Goal: Book appointment/travel/reservation

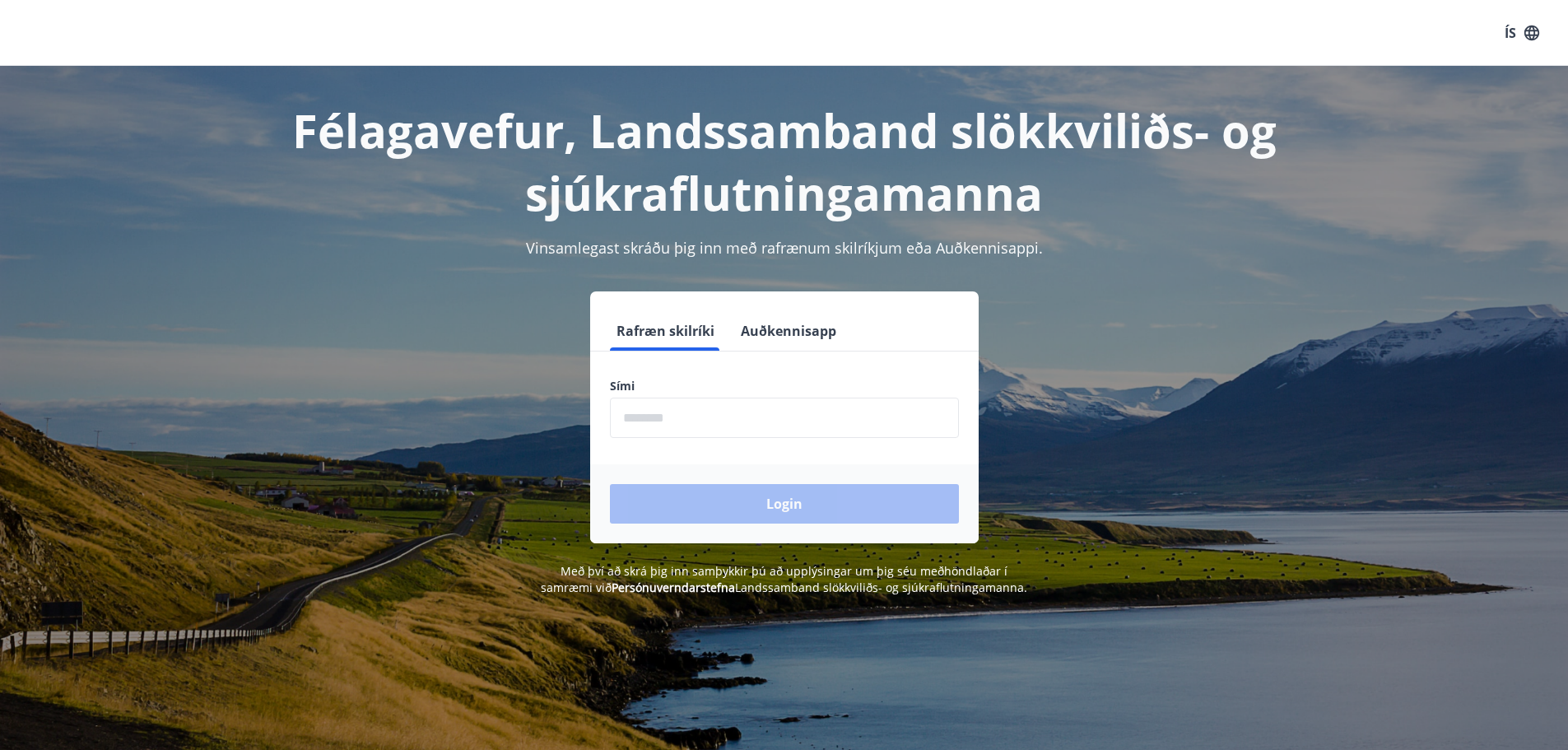
click at [631, 420] on input "phone" at bounding box center [784, 417] width 349 height 40
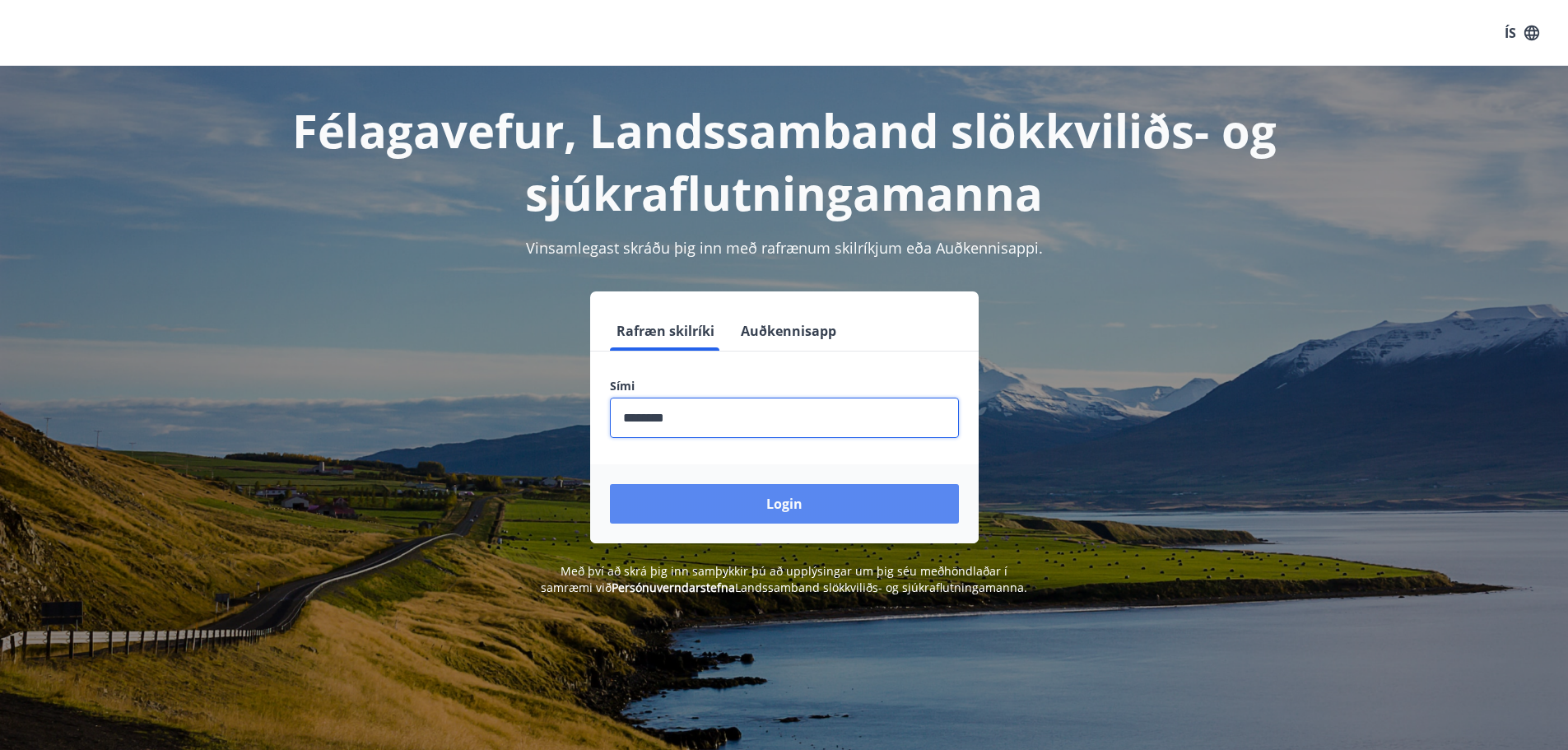
type input "********"
click at [758, 501] on button "Login" at bounding box center [784, 503] width 349 height 39
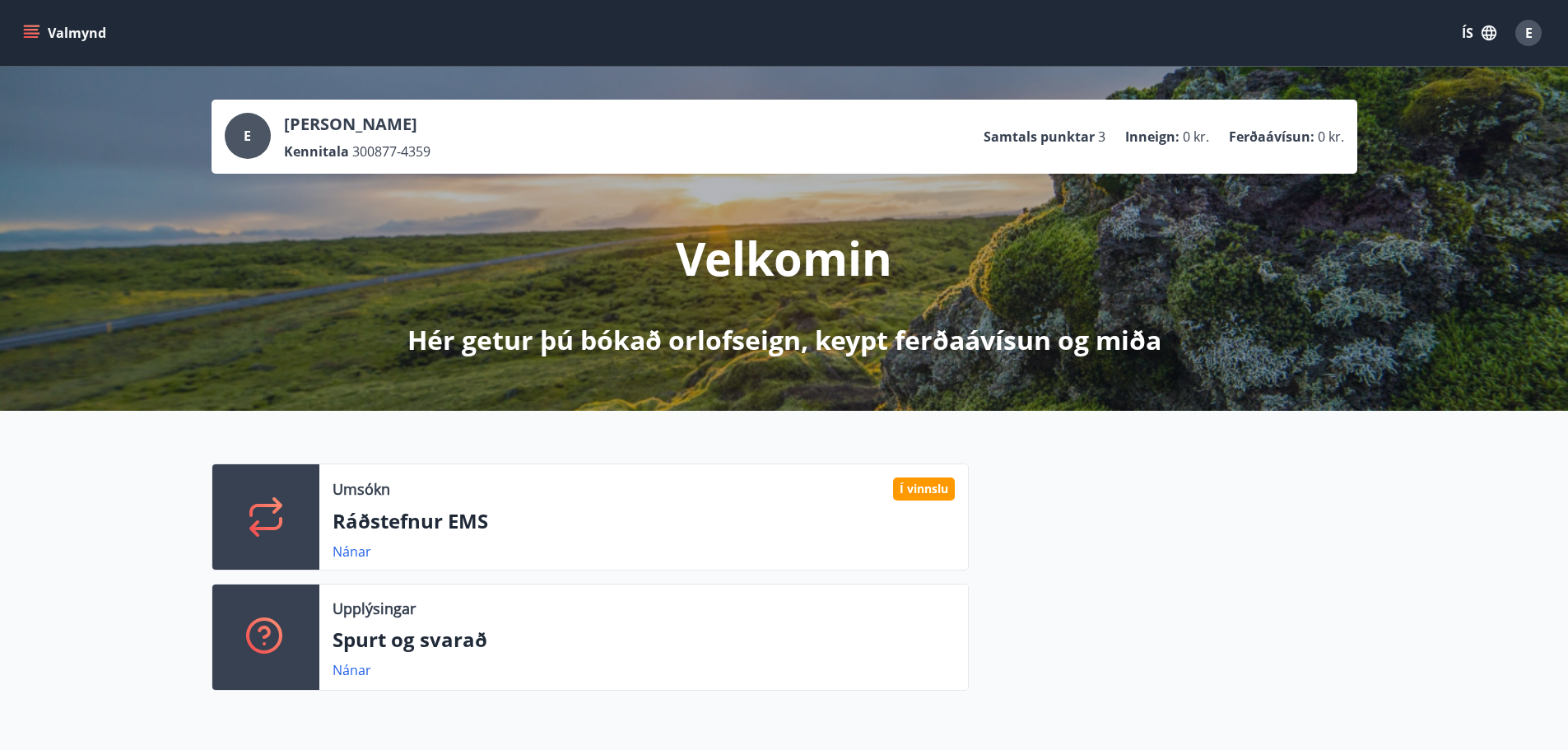
click at [58, 32] on button "Valmynd" at bounding box center [66, 32] width 93 height 30
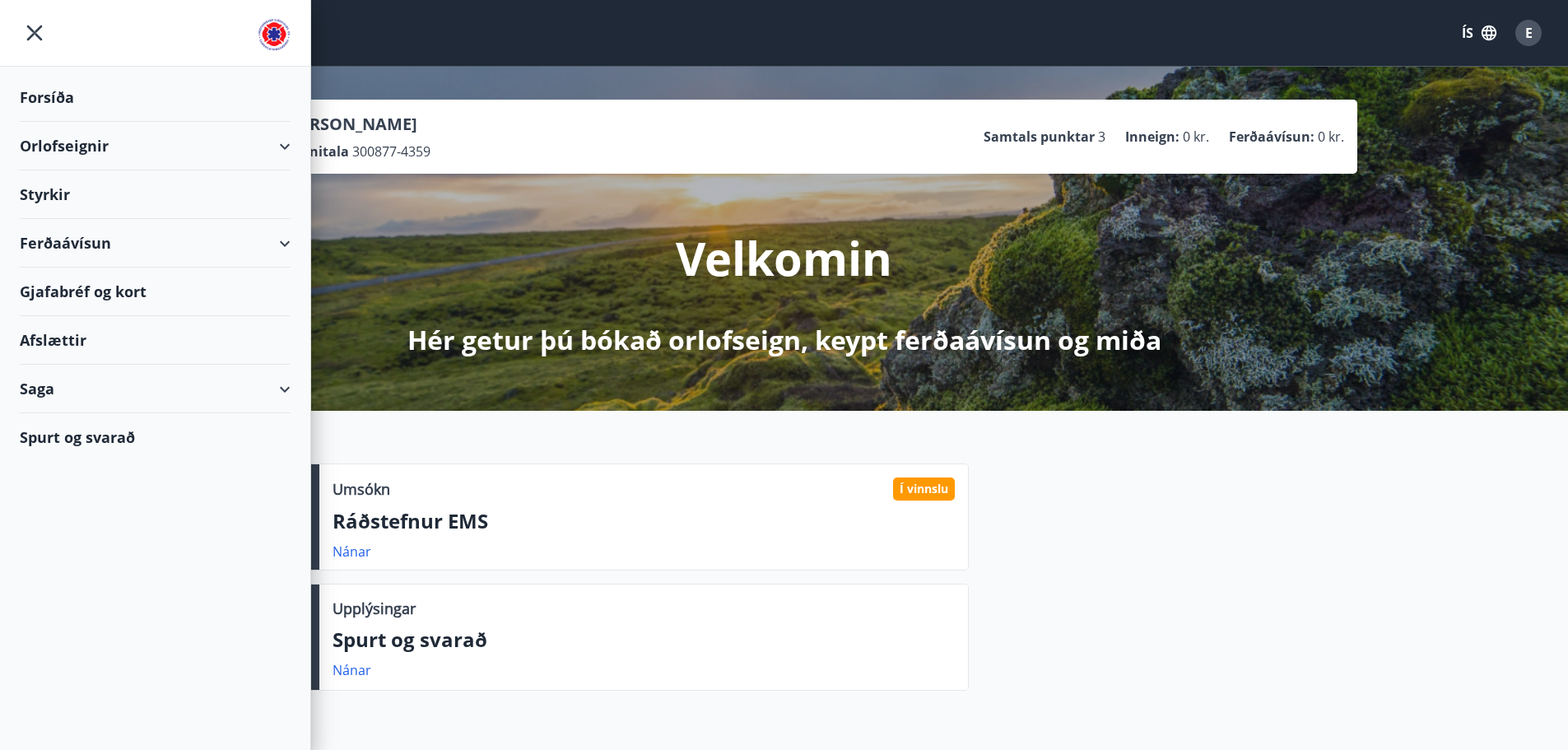
click at [166, 140] on div "Orlofseignir" at bounding box center [154, 146] width 270 height 49
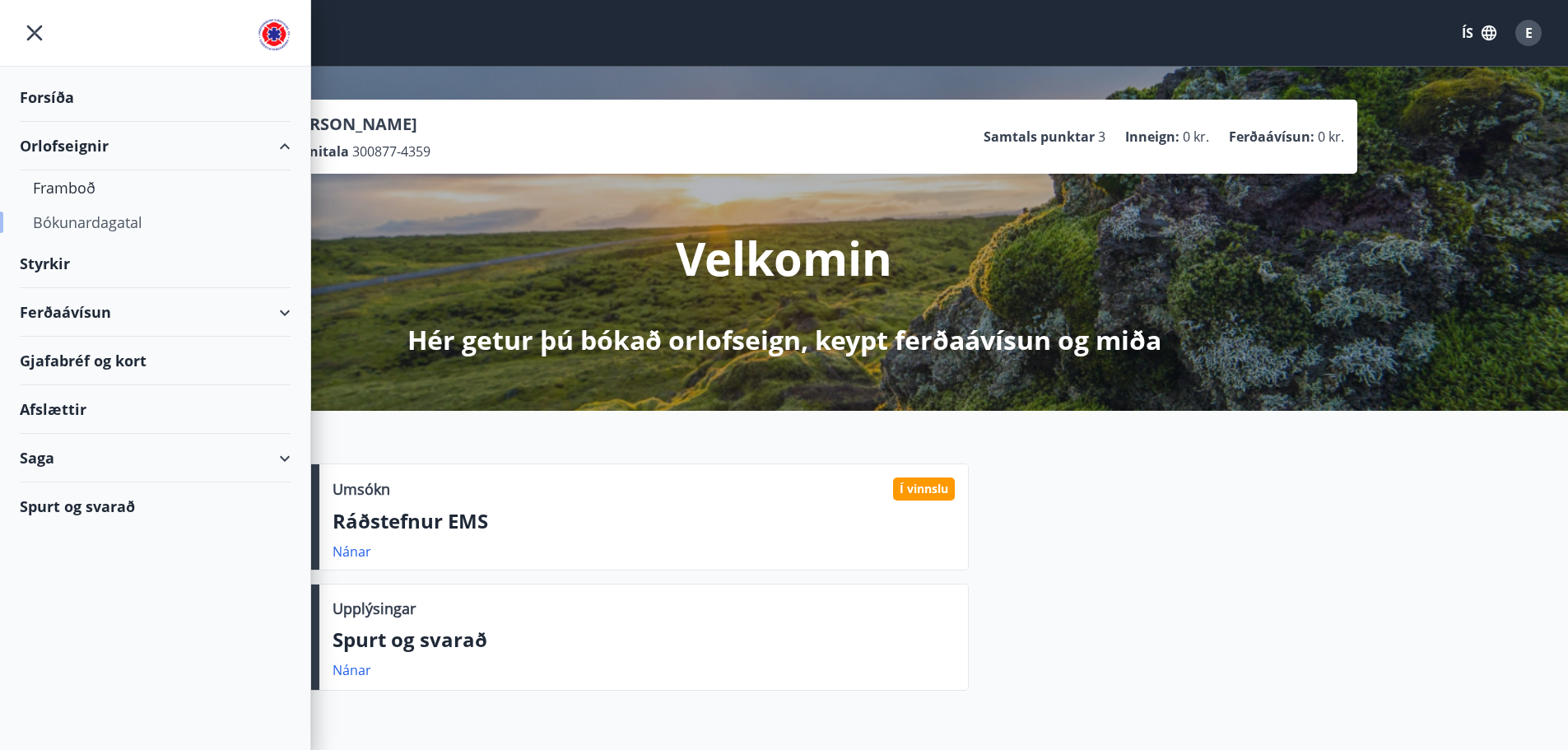
click at [105, 224] on div "Bókunardagatal" at bounding box center [155, 222] width 245 height 35
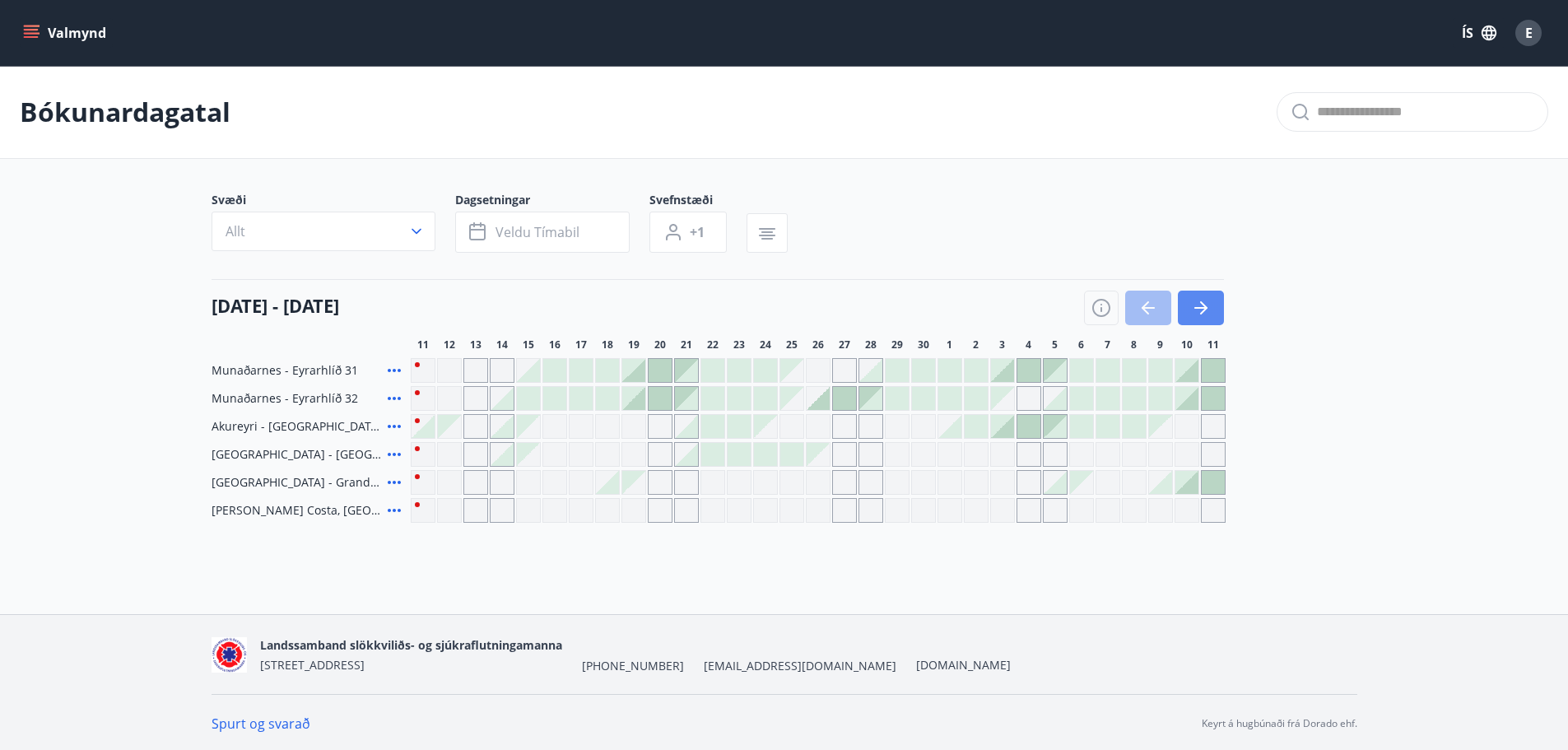
click at [1199, 310] on icon "button" at bounding box center [1200, 307] width 20 height 20
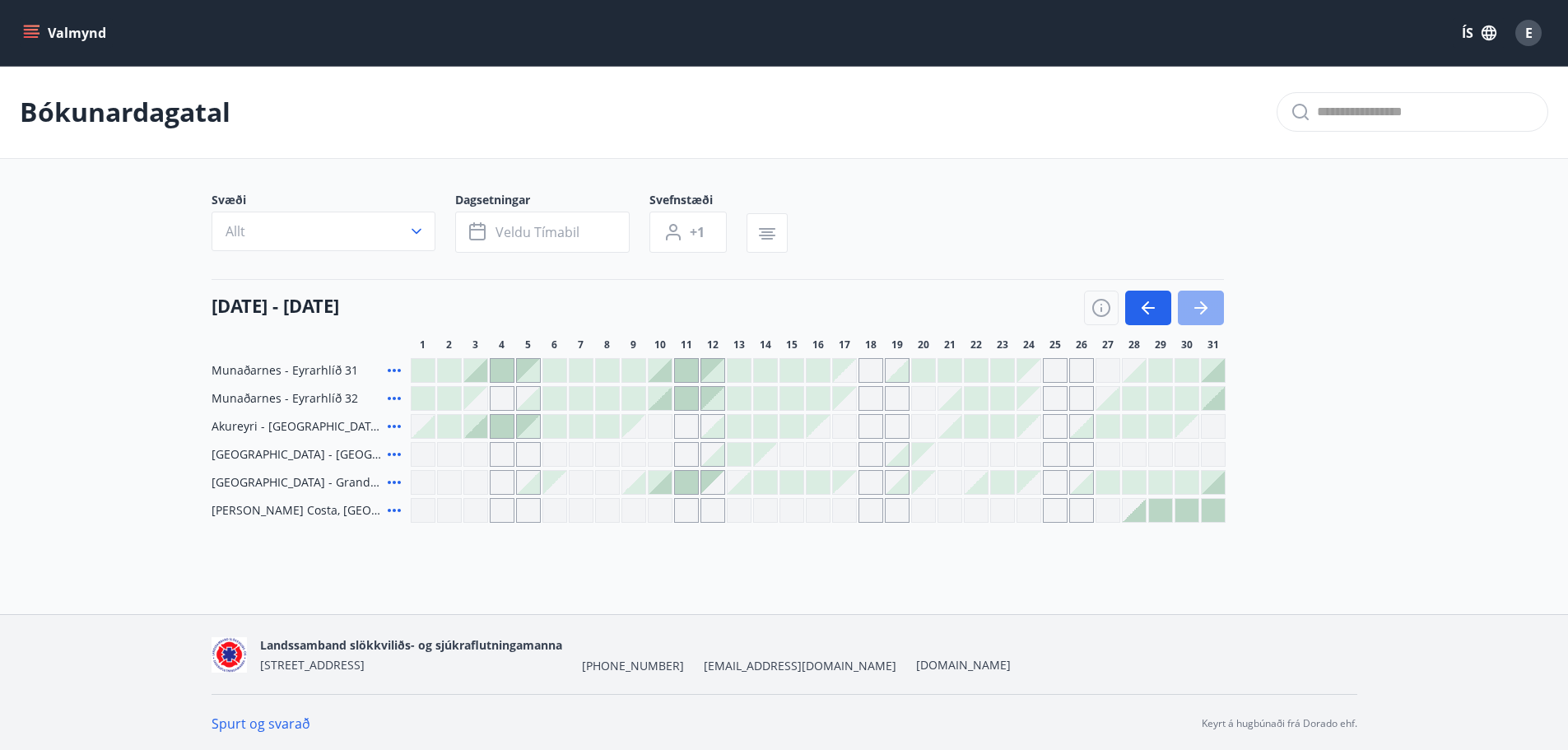
click at [1199, 310] on icon "button" at bounding box center [1200, 307] width 20 height 20
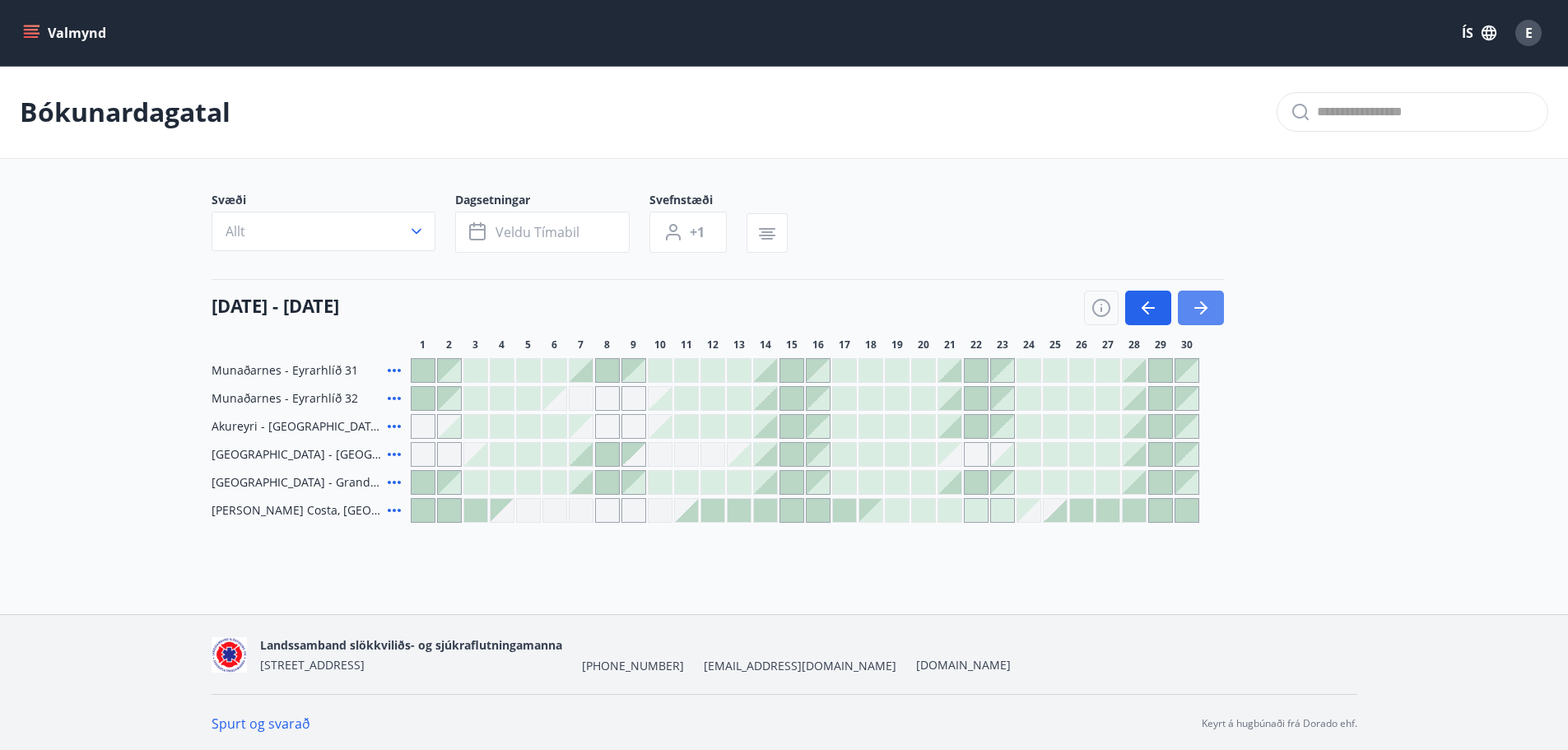
click at [1199, 310] on icon "button" at bounding box center [1200, 307] width 20 height 20
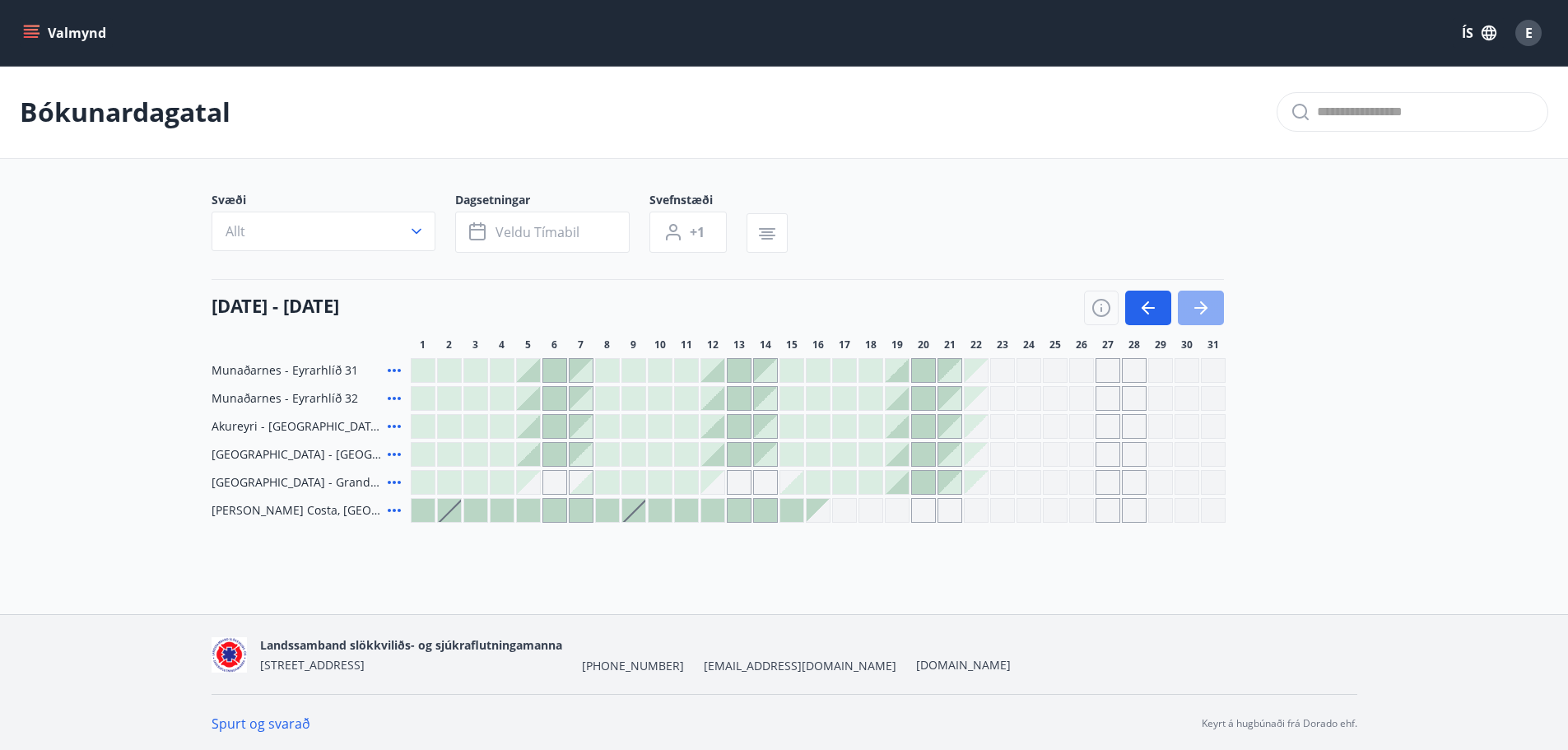
click at [1199, 310] on icon "button" at bounding box center [1200, 307] width 20 height 20
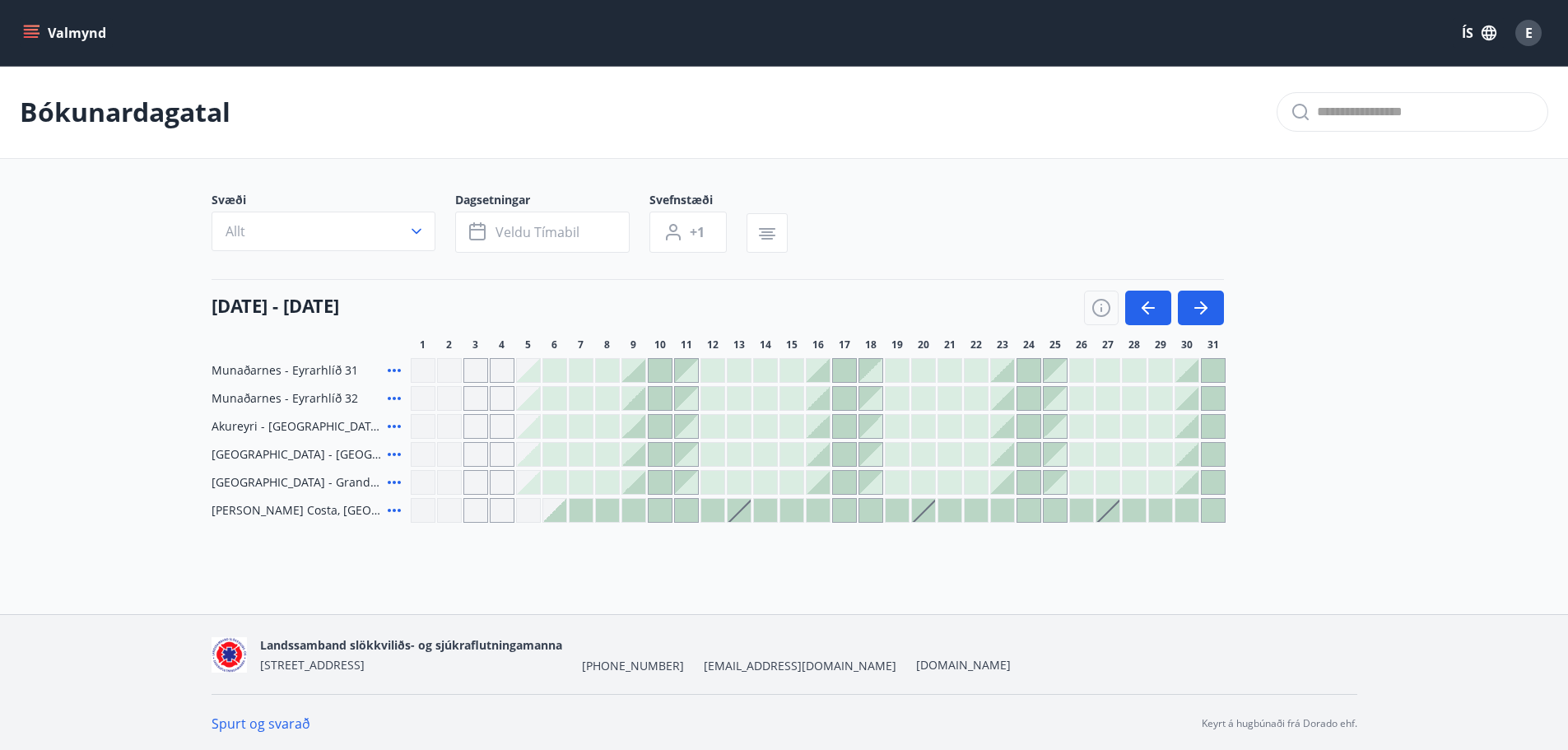
click at [873, 452] on div at bounding box center [870, 454] width 23 height 23
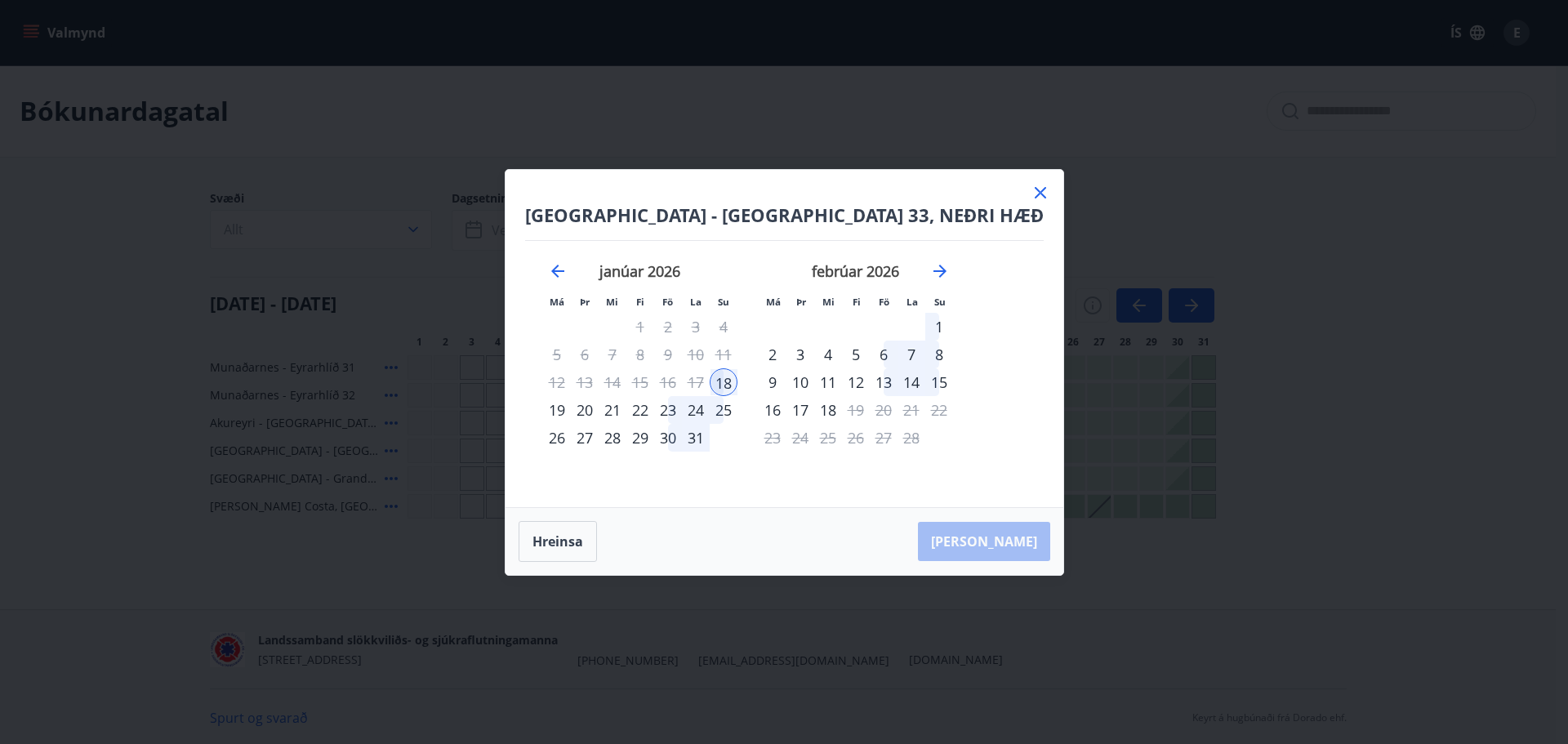
click at [682, 412] on div "23" at bounding box center [668, 410] width 28 height 28
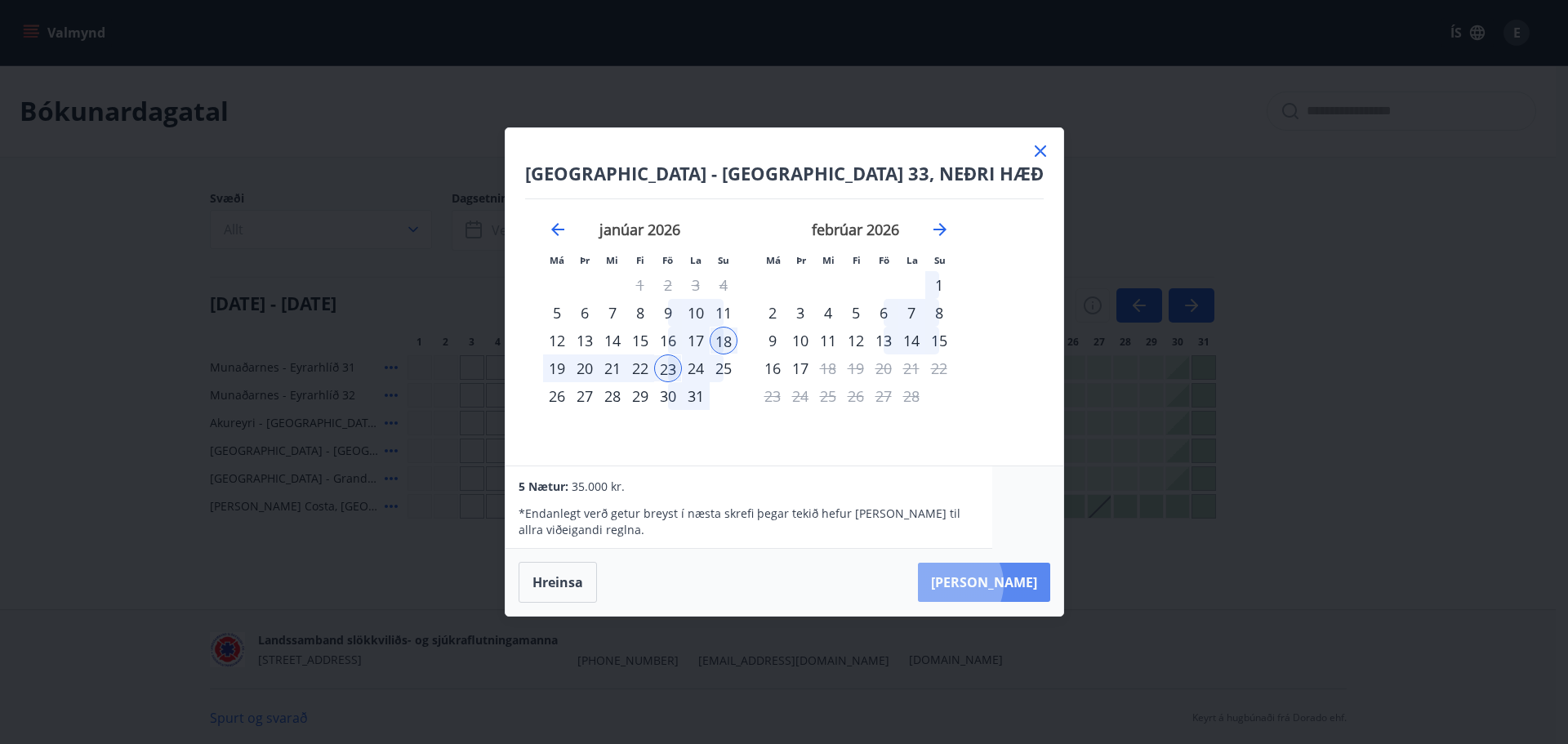
click at [968, 584] on button "[PERSON_NAME]" at bounding box center [984, 582] width 132 height 39
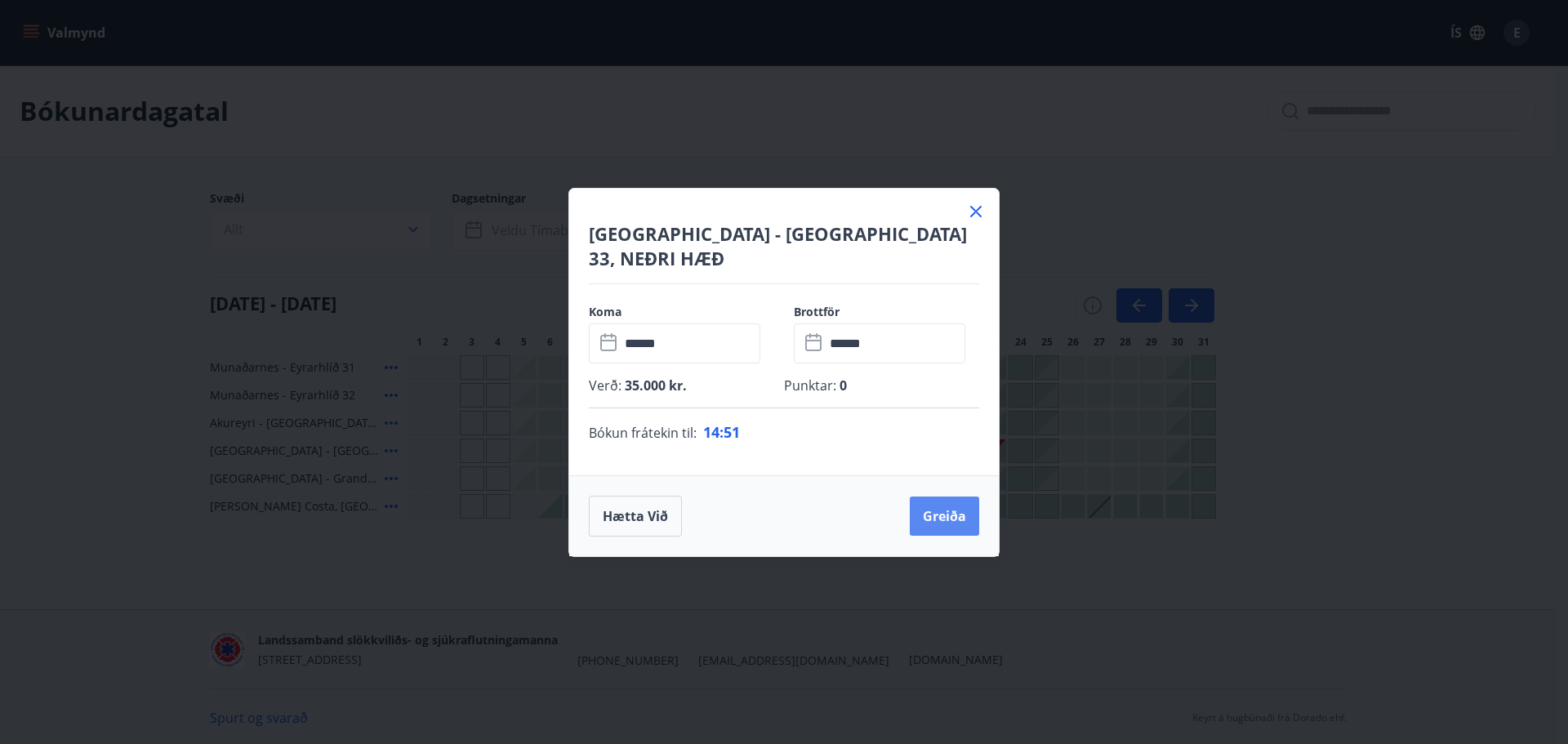
click at [948, 503] on button "Greiða" at bounding box center [945, 516] width 69 height 39
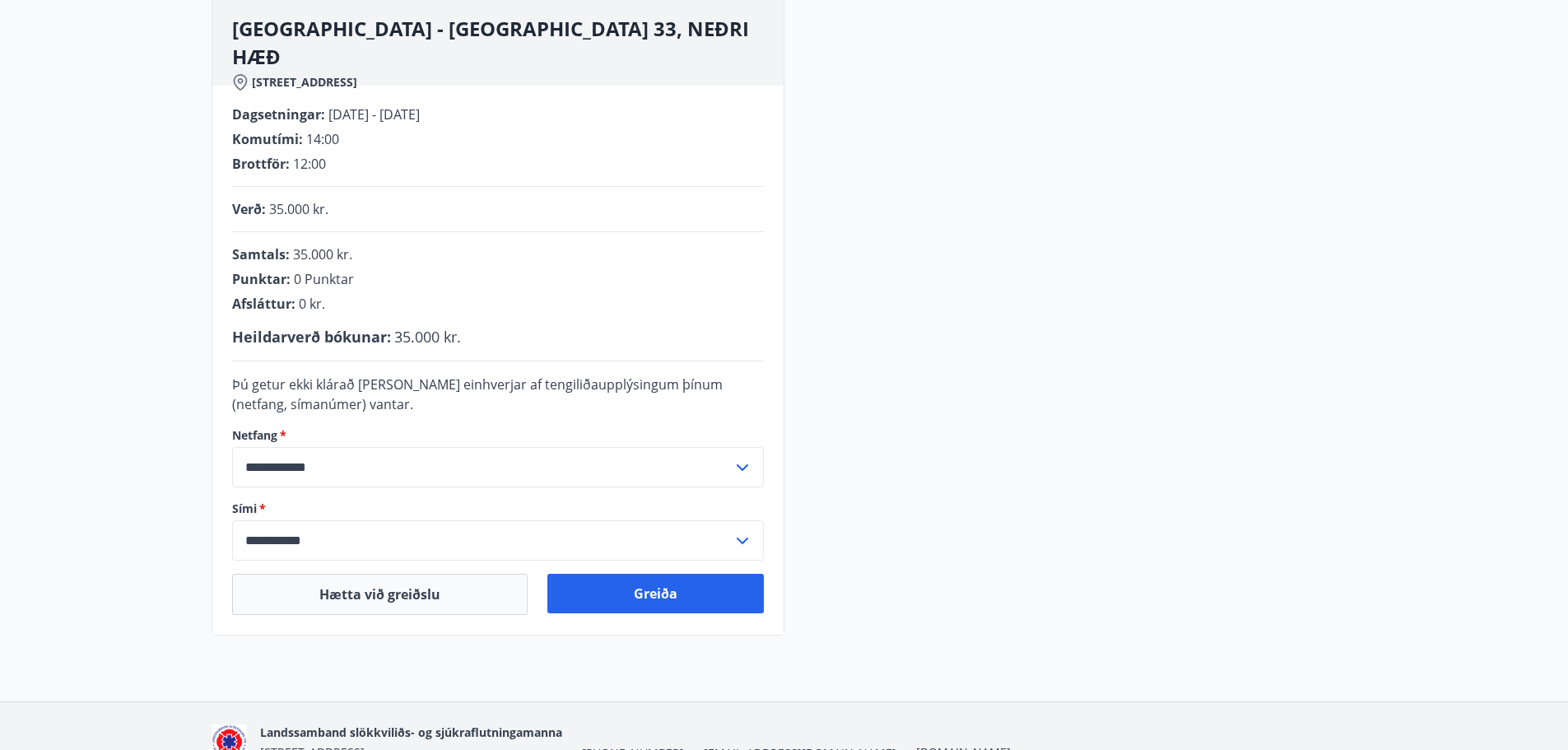
scroll to position [247, 0]
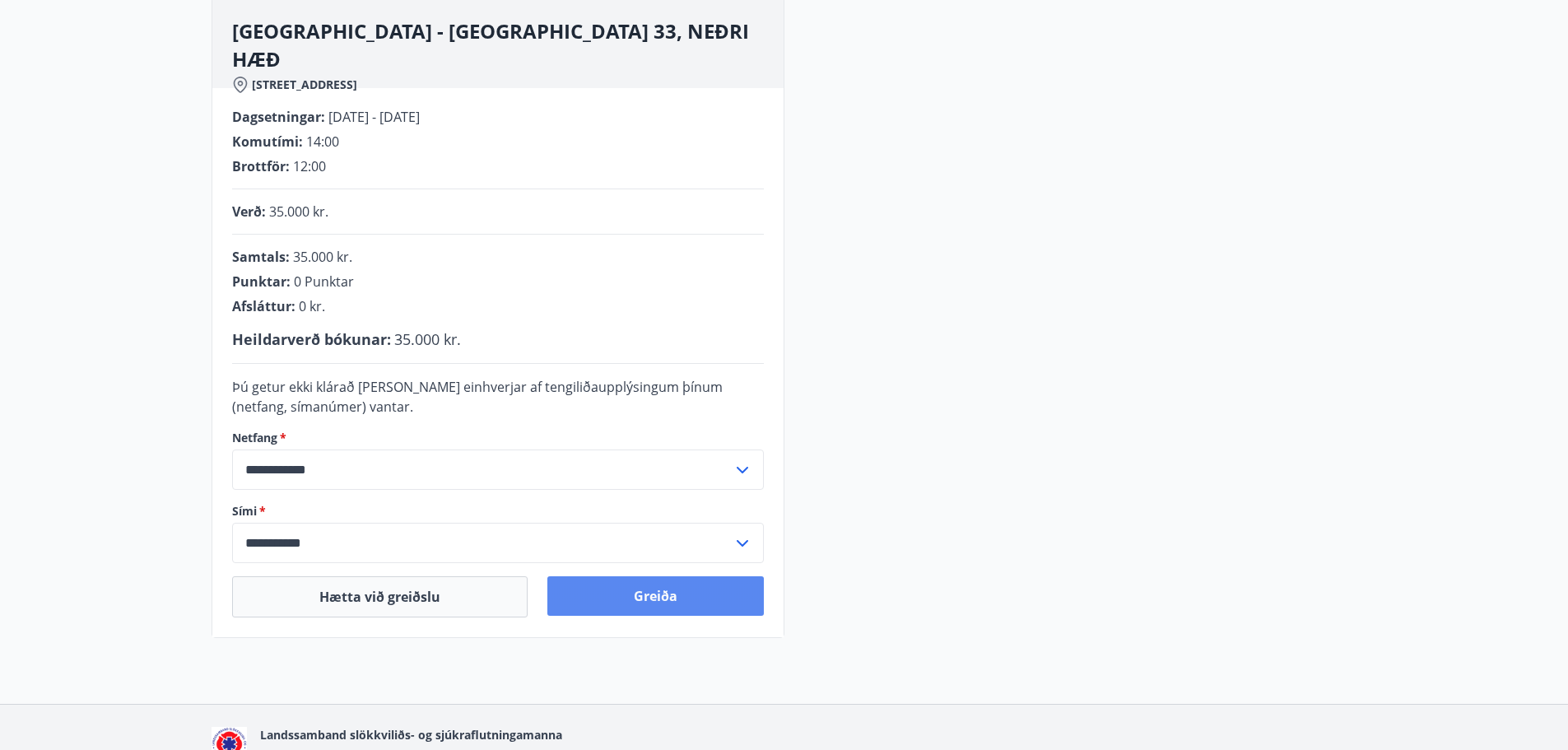
click at [712, 584] on button "Greiða" at bounding box center [656, 596] width 217 height 39
